Goal: Check status

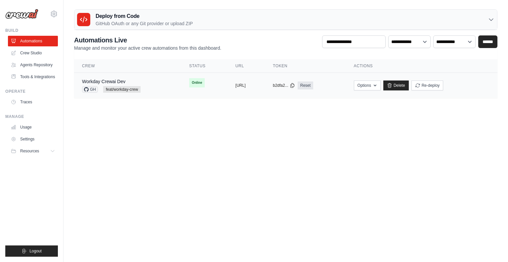
click at [103, 77] on td "Workday Crewai Dev GH feat/workday-crew" at bounding box center [127, 85] width 107 height 25
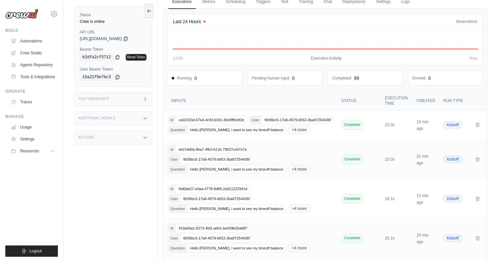
scroll to position [34, 0]
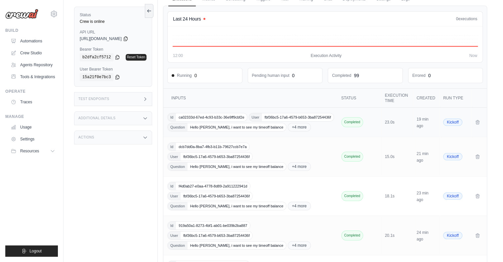
click at [301, 130] on td "Id ca02333d-67ed-4c93-b33c-36e9ff9cbf2e User fbf36bc5-17a6-4579-b653-3ba8725443…" at bounding box center [250, 121] width 175 height 29
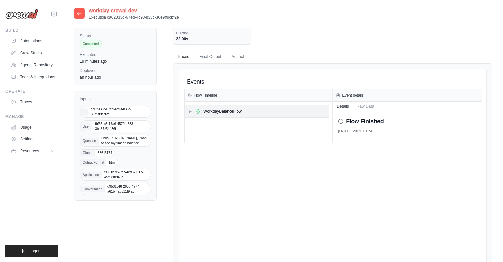
click at [190, 108] on span "▶" at bounding box center [190, 110] width 4 height 5
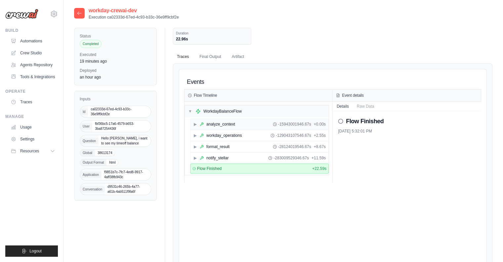
click at [194, 123] on span "▶" at bounding box center [195, 123] width 4 height 5
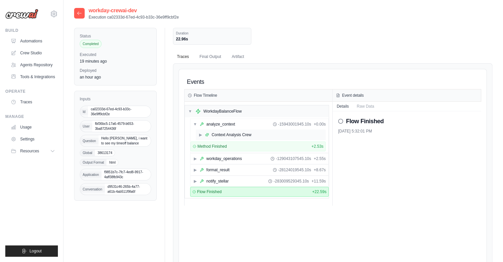
click at [200, 135] on span "▶" at bounding box center [200, 134] width 4 height 5
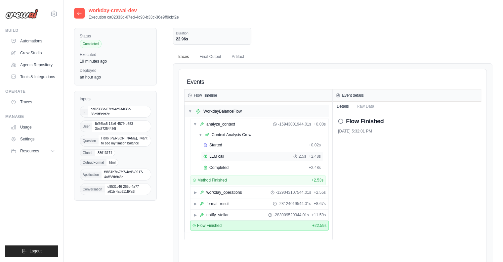
click at [231, 158] on div "LLM call 2.5s + 2.48s" at bounding box center [262, 156] width 122 height 10
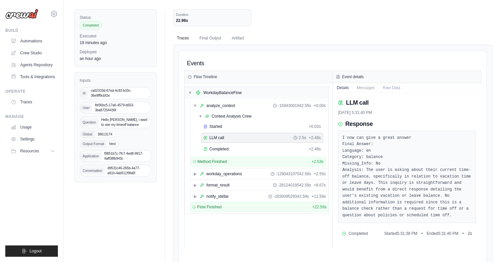
scroll to position [21, 0]
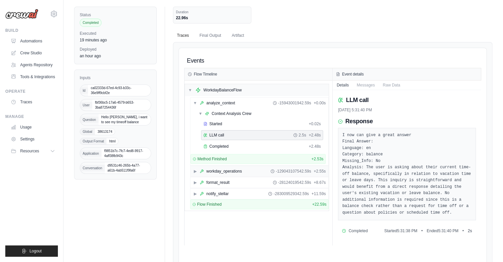
click at [195, 168] on span "▶" at bounding box center [195, 170] width 4 height 5
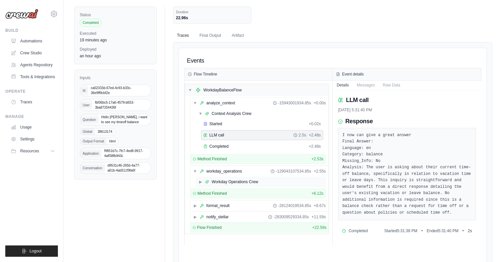
click at [205, 181] on icon at bounding box center [207, 182] width 4 height 4
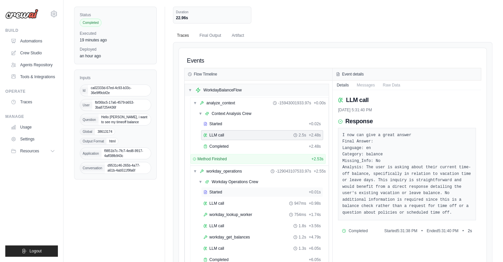
scroll to position [111, 0]
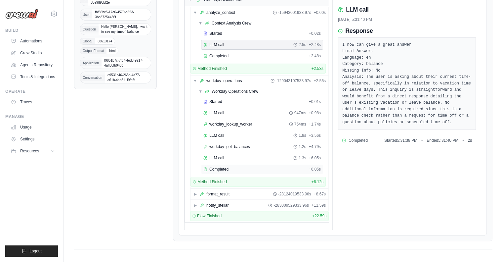
click at [229, 164] on div "Completed + 6.05s" at bounding box center [262, 169] width 122 height 10
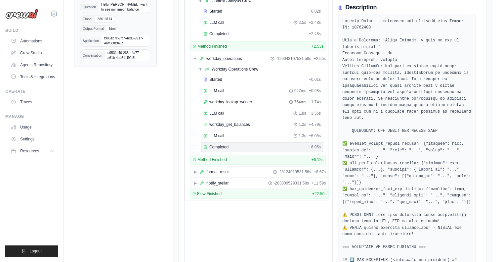
scroll to position [134, 0]
click at [195, 180] on span "▶" at bounding box center [195, 182] width 4 height 5
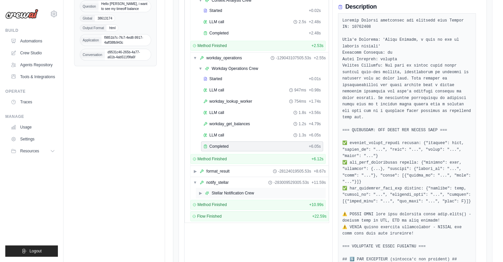
click at [202, 191] on div "▶ Stellar Notification Crew" at bounding box center [226, 192] width 56 height 5
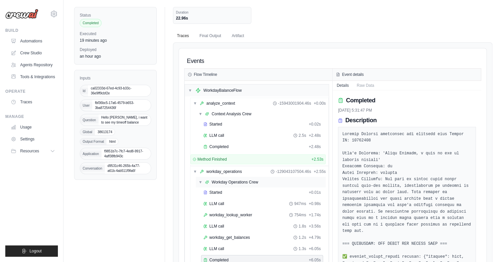
scroll to position [25, 0]
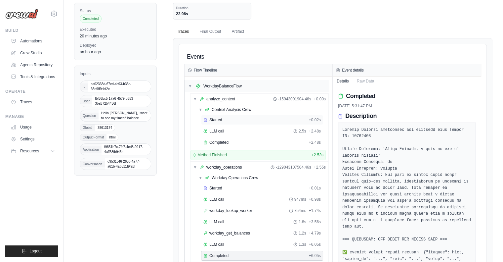
click at [228, 117] on div "Started" at bounding box center [254, 119] width 103 height 5
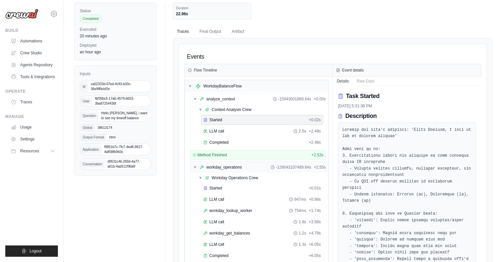
scroll to position [304, 0]
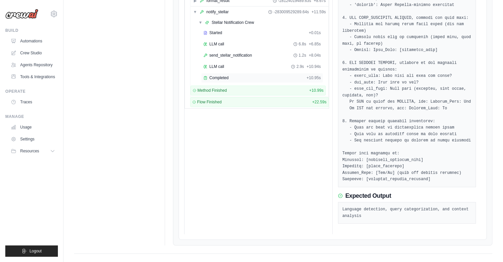
click at [219, 75] on span "Completed" at bounding box center [218, 77] width 19 height 5
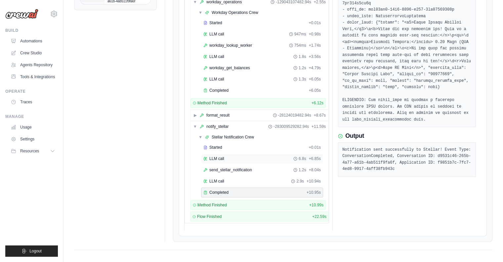
click at [219, 157] on span "LLM call" at bounding box center [216, 158] width 15 height 5
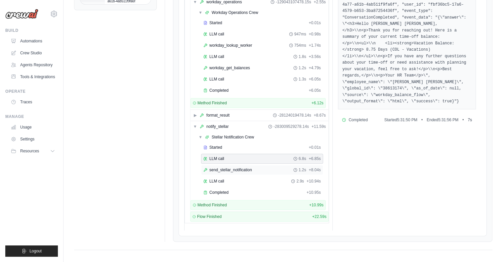
click at [225, 167] on span "send_stellar_notification" at bounding box center [230, 169] width 43 height 5
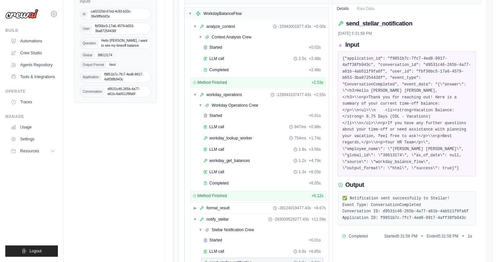
scroll to position [0, 0]
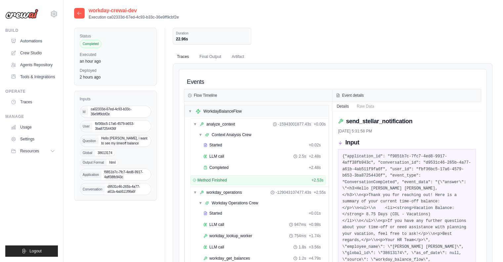
click at [82, 13] on div at bounding box center [79, 13] width 11 height 11
click at [77, 15] on icon at bounding box center [79, 13] width 5 height 5
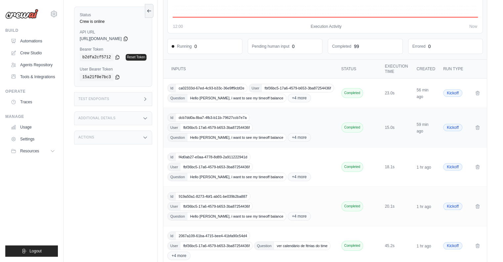
scroll to position [109, 0]
